Goal: Task Accomplishment & Management: Use online tool/utility

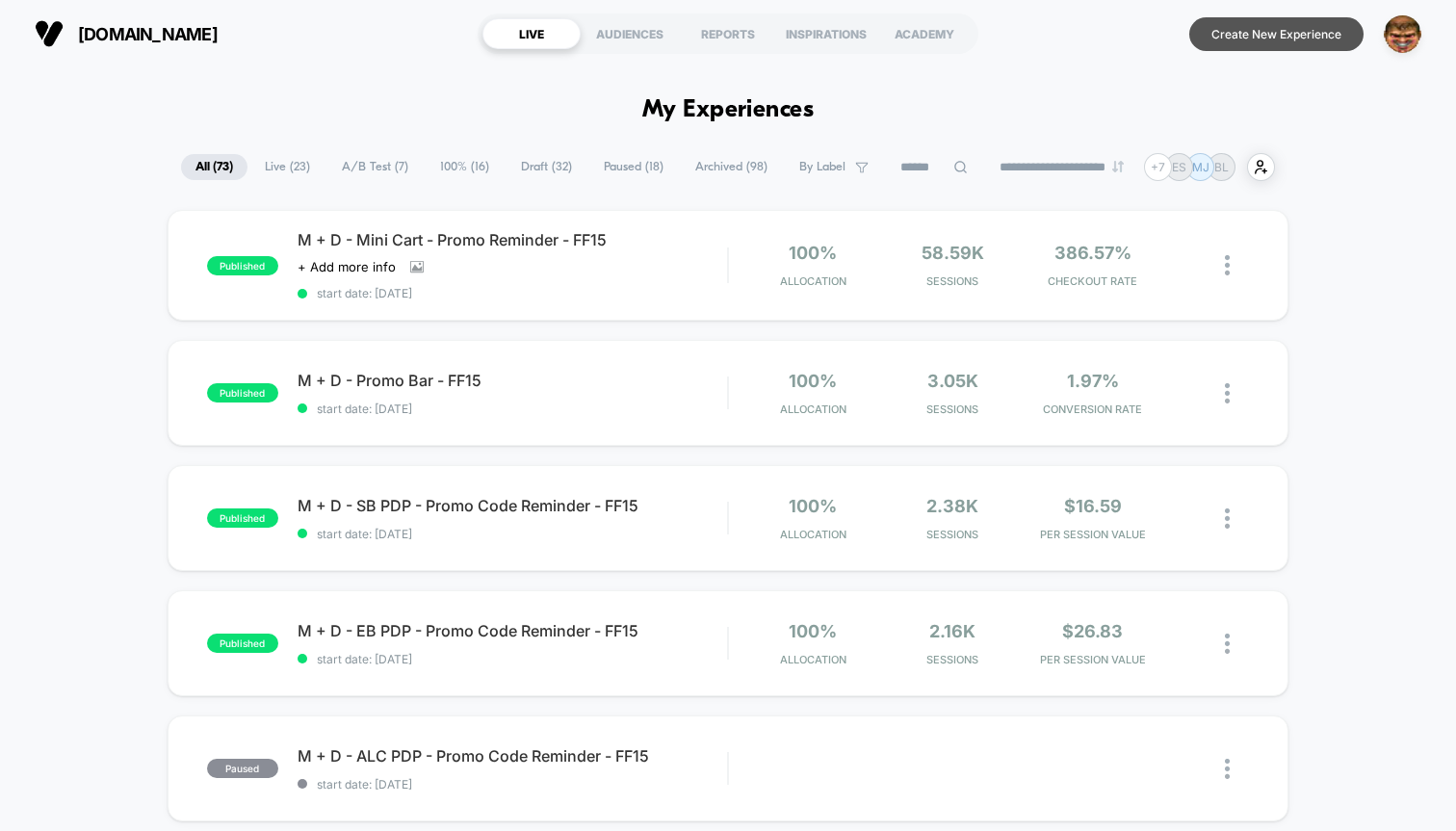
click at [1289, 36] on button "Create New Experience" at bounding box center [1276, 34] width 175 height 34
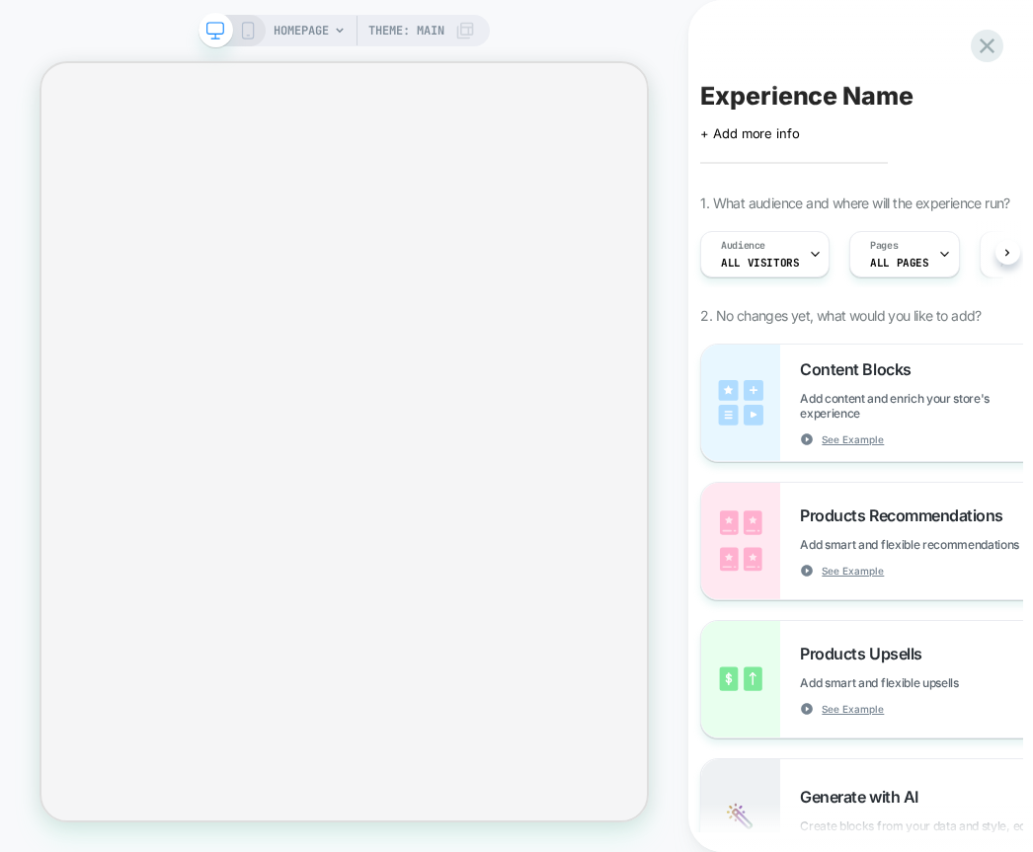
scroll to position [0, 1]
